Goal: Task Accomplishment & Management: Manage account settings

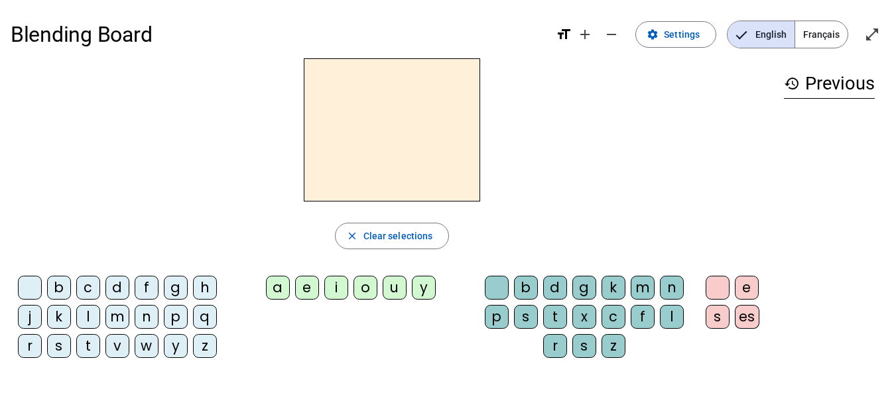
click at [810, 36] on span "Français" at bounding box center [821, 34] width 52 height 27
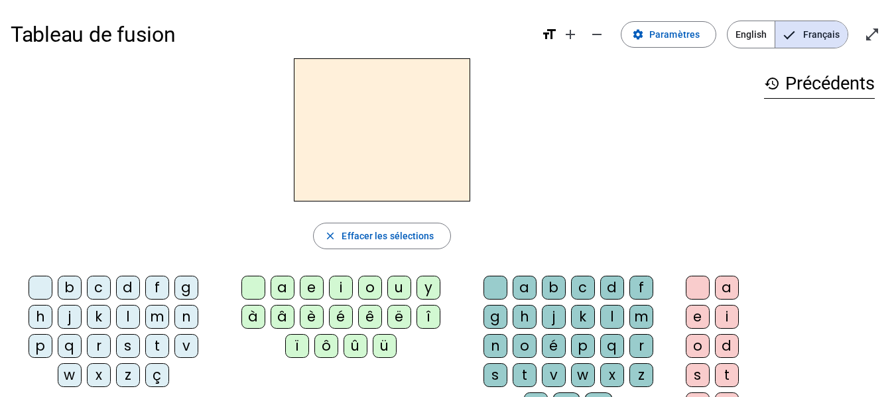
click at [823, 78] on h3 "history Précédents" at bounding box center [819, 84] width 111 height 30
click at [673, 42] on span "Paramètres" at bounding box center [674, 35] width 50 height 16
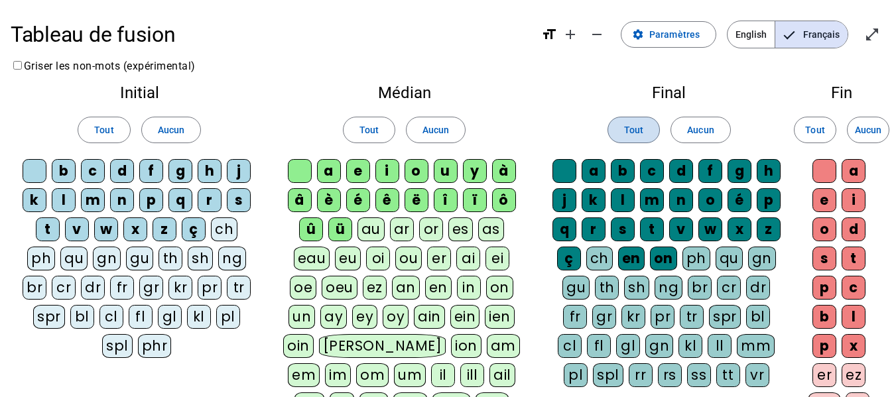
click at [644, 134] on span at bounding box center [633, 130] width 51 height 32
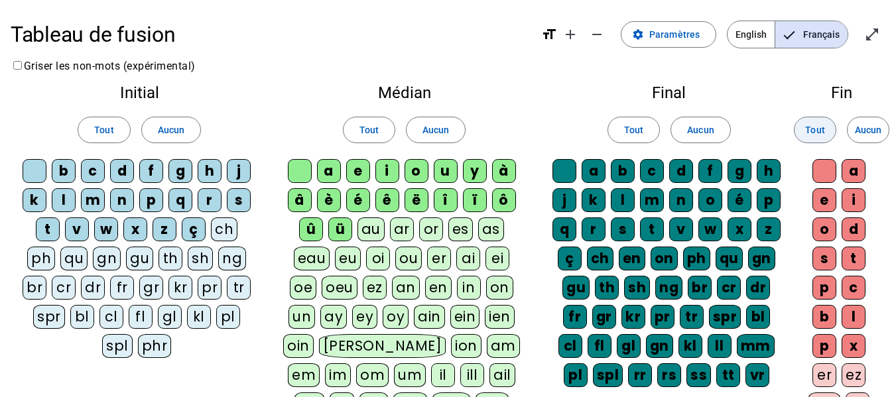
click at [818, 135] on span "Tout" at bounding box center [814, 130] width 19 height 16
click at [382, 127] on span at bounding box center [368, 130] width 51 height 32
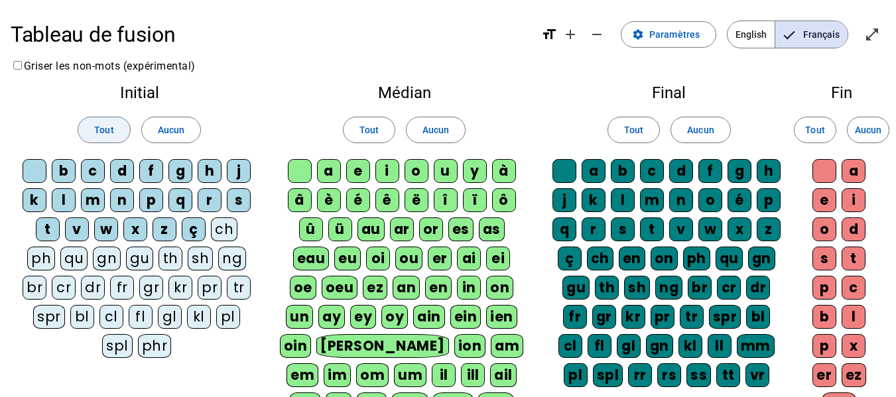
click at [108, 125] on span "Tout" at bounding box center [103, 130] width 19 height 16
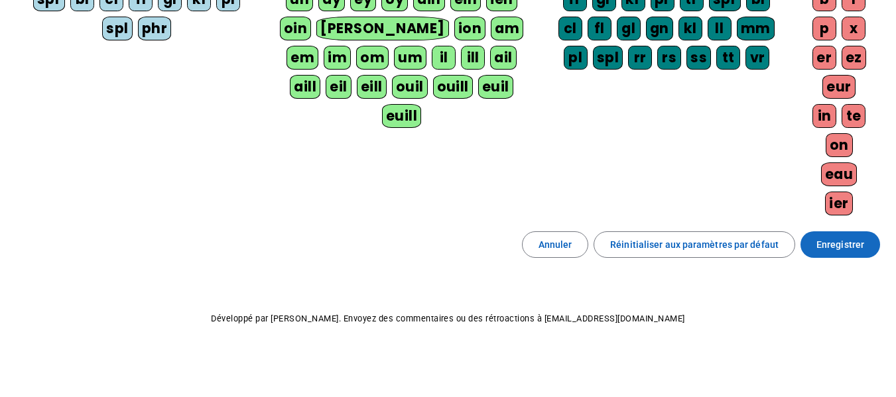
click at [828, 241] on span "Enregistrer" at bounding box center [840, 245] width 48 height 16
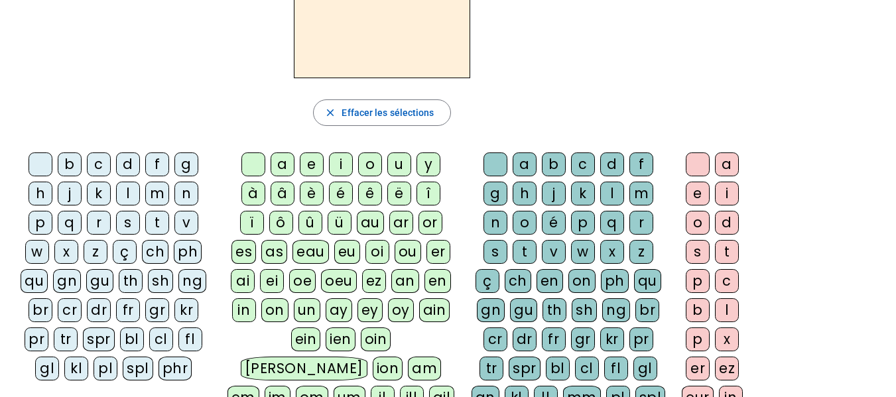
scroll to position [114, 0]
